Goal: Task Accomplishment & Management: Use online tool/utility

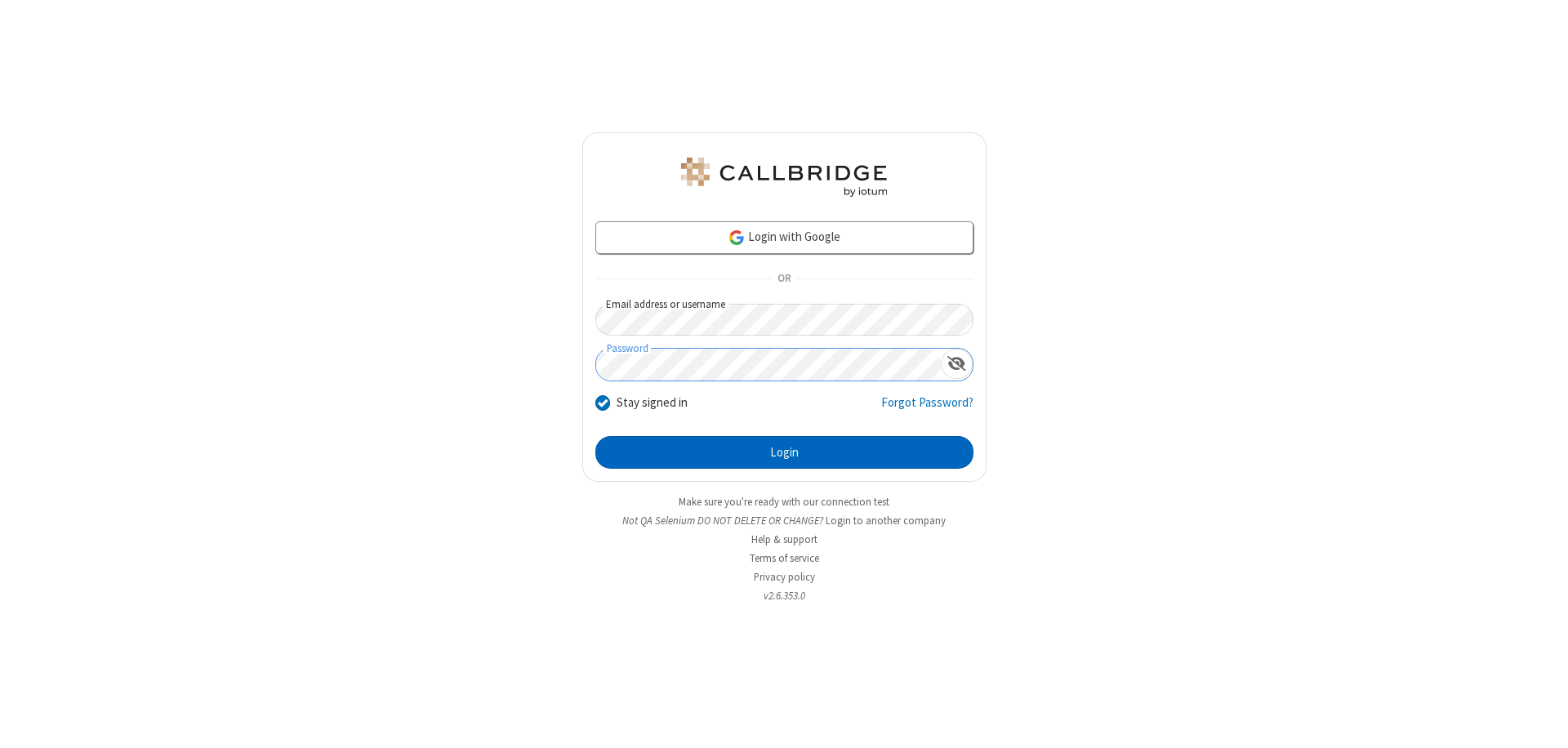
click at [784, 452] on button "Login" at bounding box center [784, 452] width 378 height 33
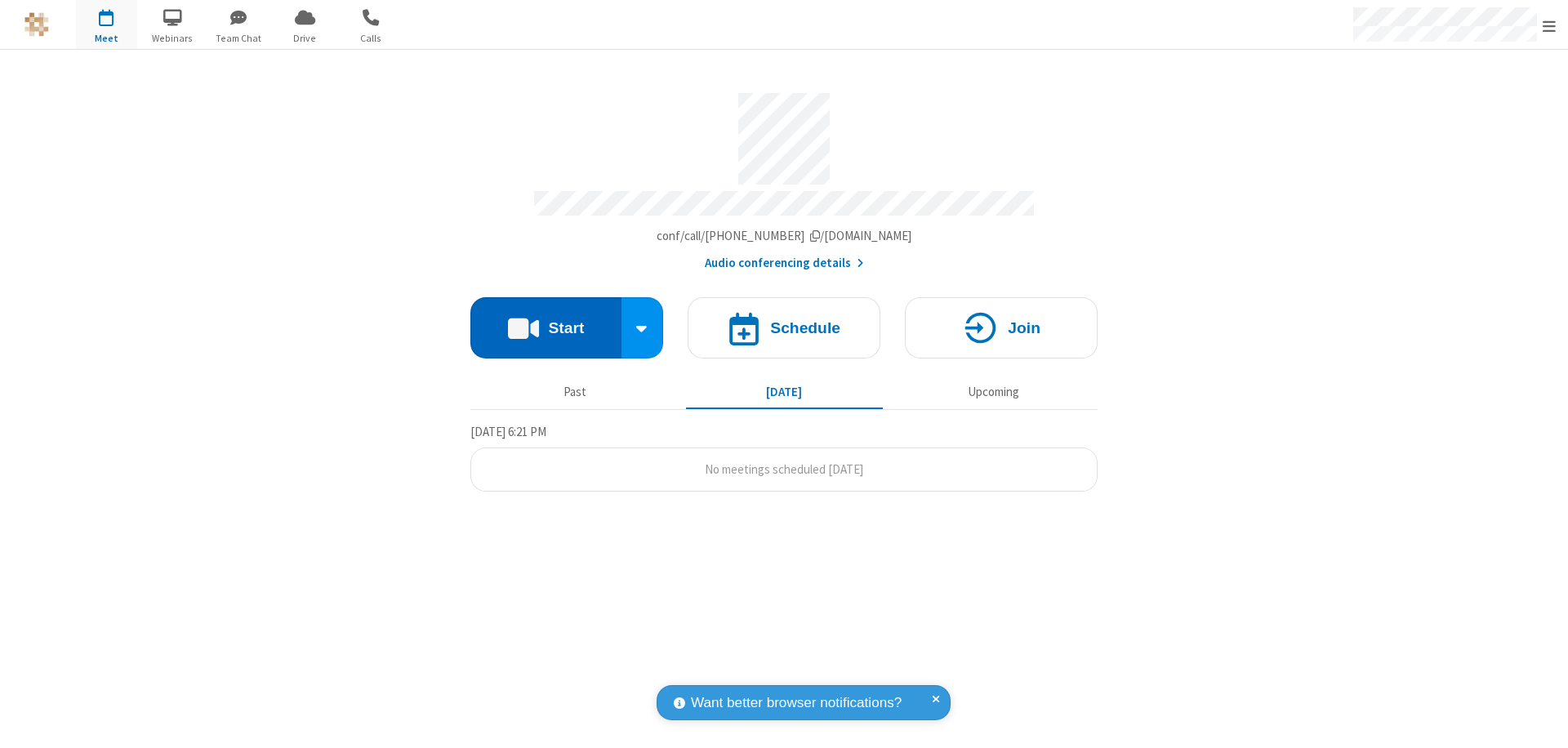
click at [545, 320] on button "Start" at bounding box center [546, 328] width 151 height 61
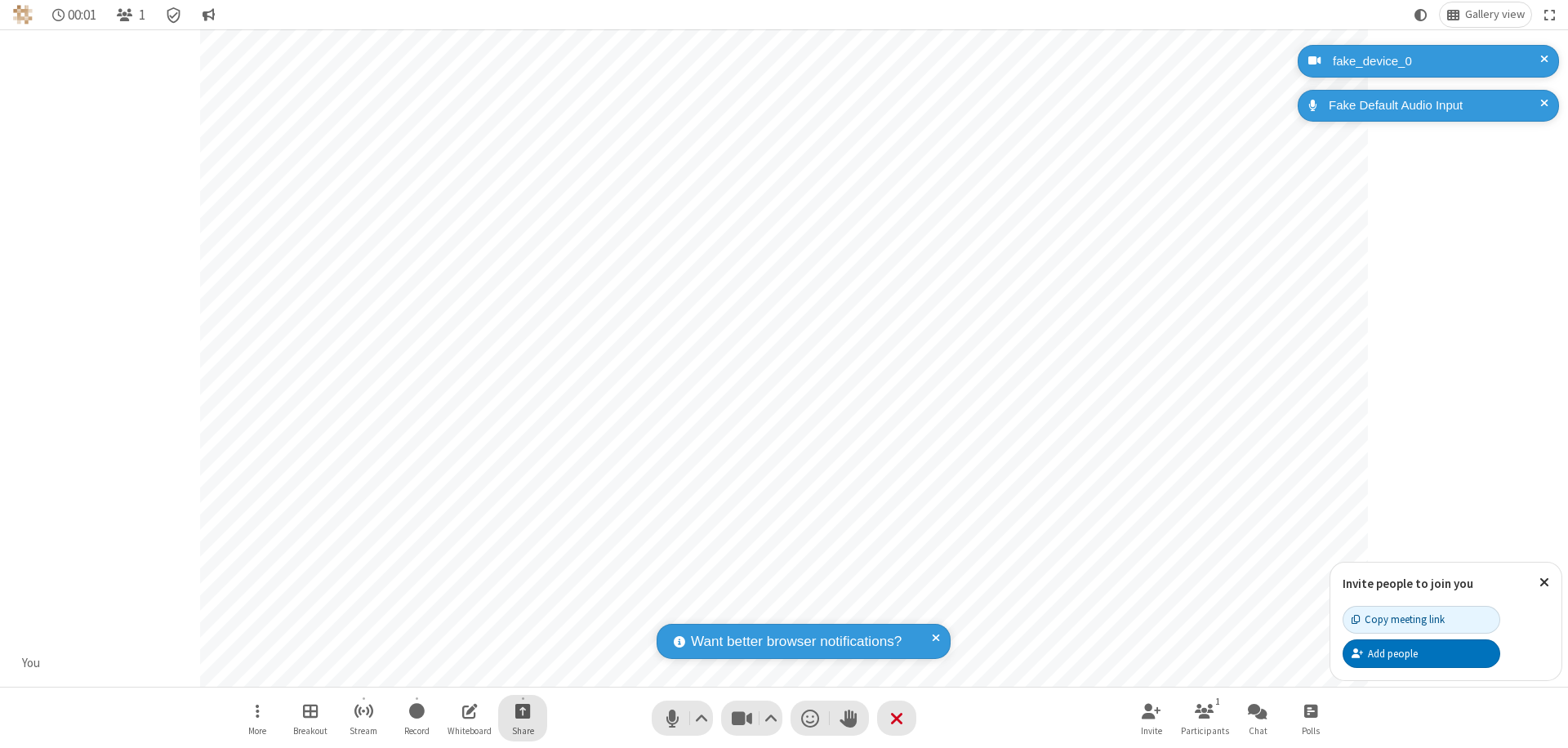
click at [522, 711] on span "Start sharing" at bounding box center [522, 711] width 15 height 20
click at [457, 642] on span "Present files & media" at bounding box center [457, 642] width 19 height 14
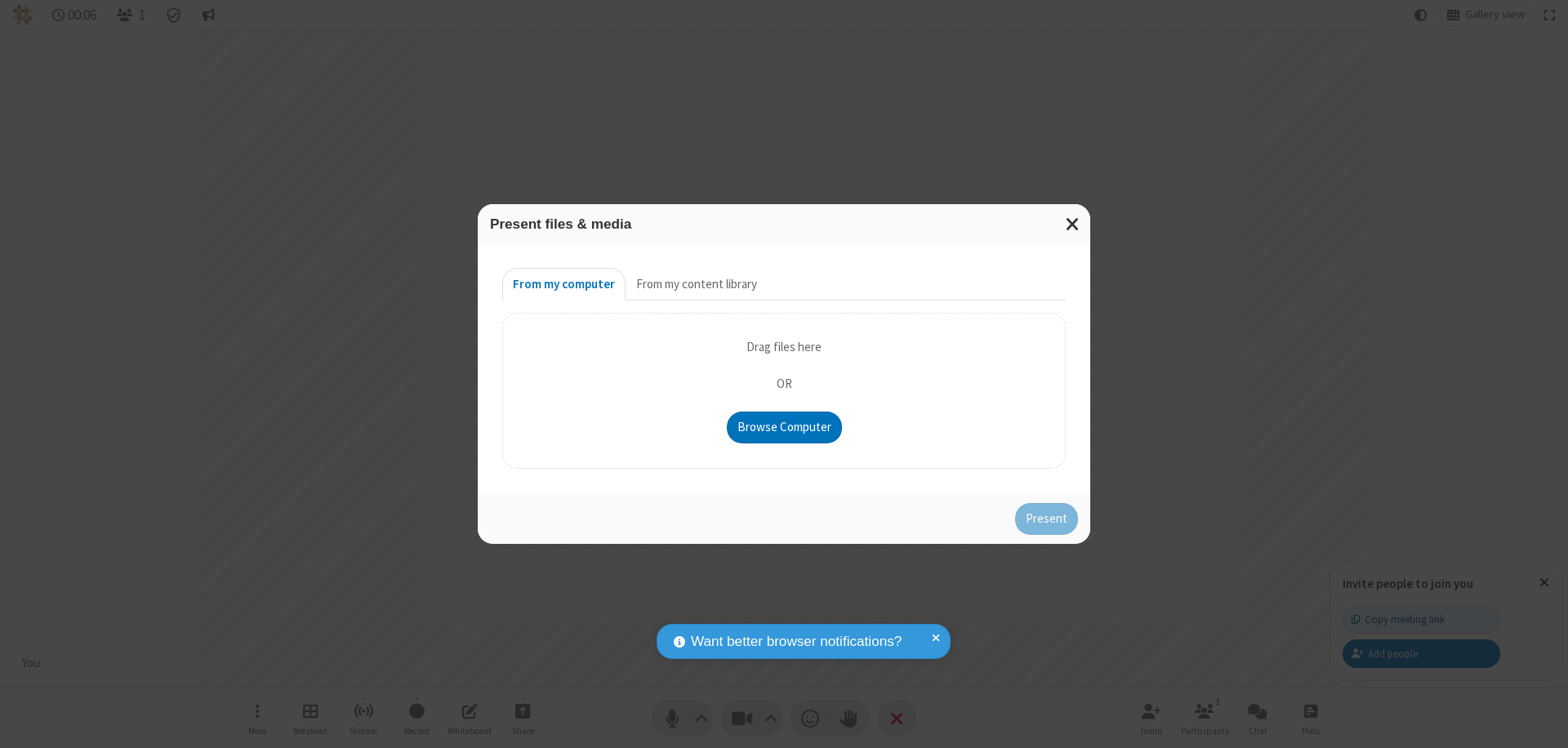
click at [695, 284] on button "From my content library" at bounding box center [696, 284] width 142 height 33
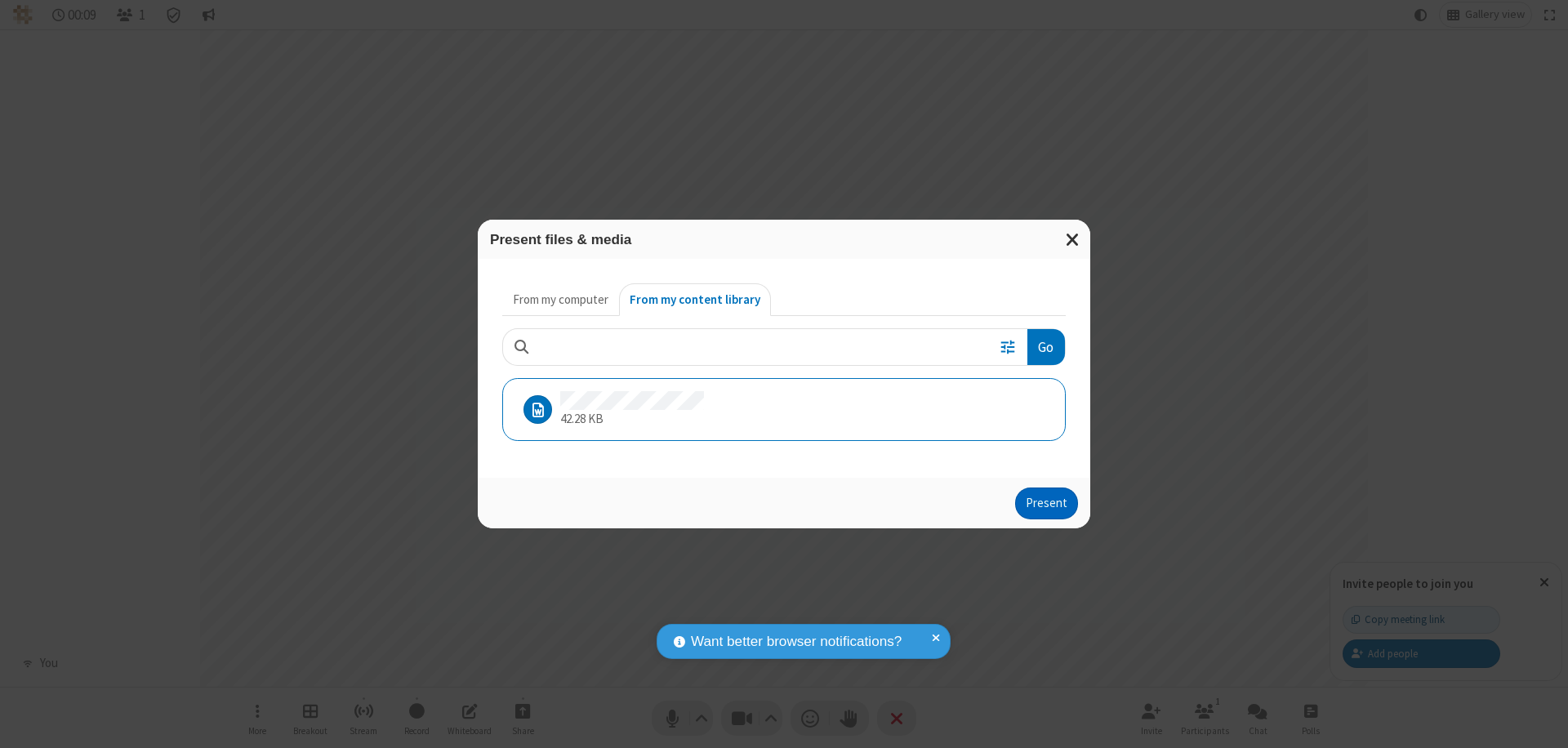
click at [1047, 503] on button "Present" at bounding box center [1046, 504] width 63 height 33
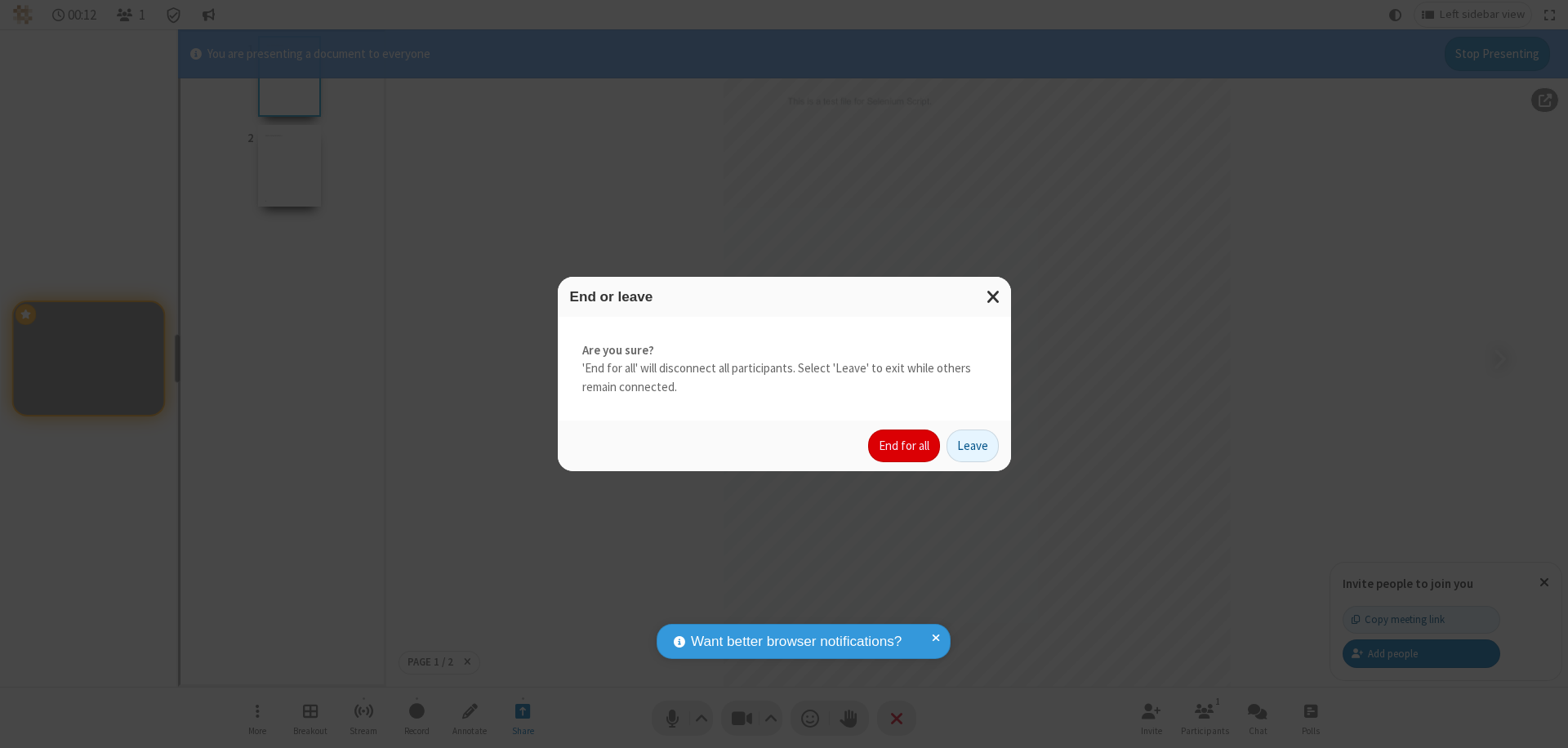
click at [905, 446] on button "End for all" at bounding box center [904, 446] width 72 height 33
